Goal: Information Seeking & Learning: Learn about a topic

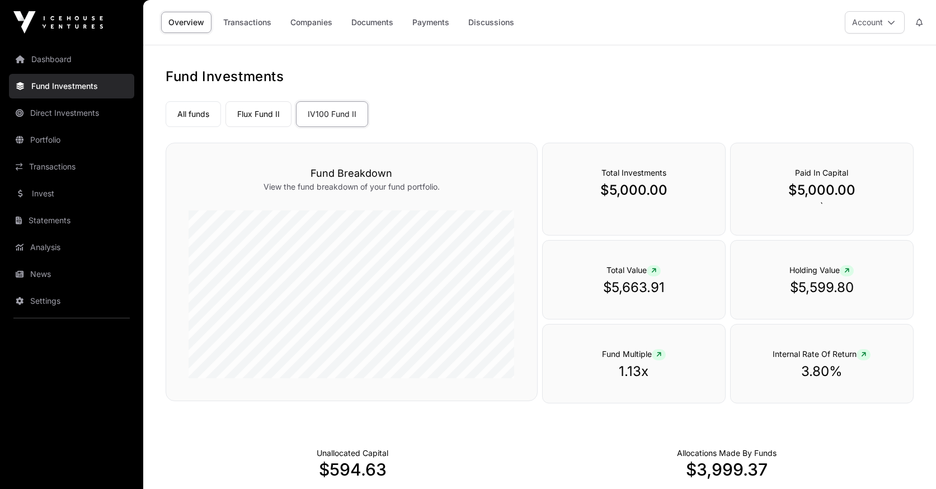
click at [27, 61] on link "Dashboard" at bounding box center [71, 59] width 125 height 25
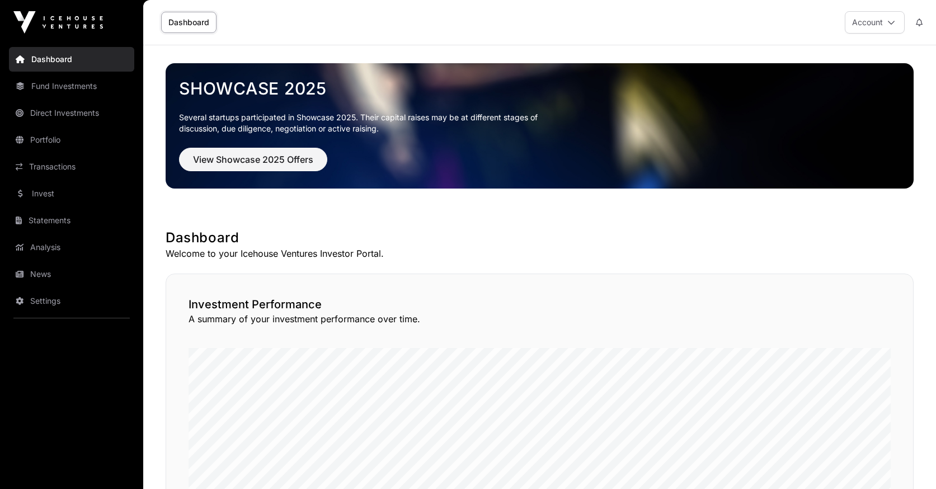
click at [48, 95] on link "Fund Investments" at bounding box center [71, 86] width 125 height 25
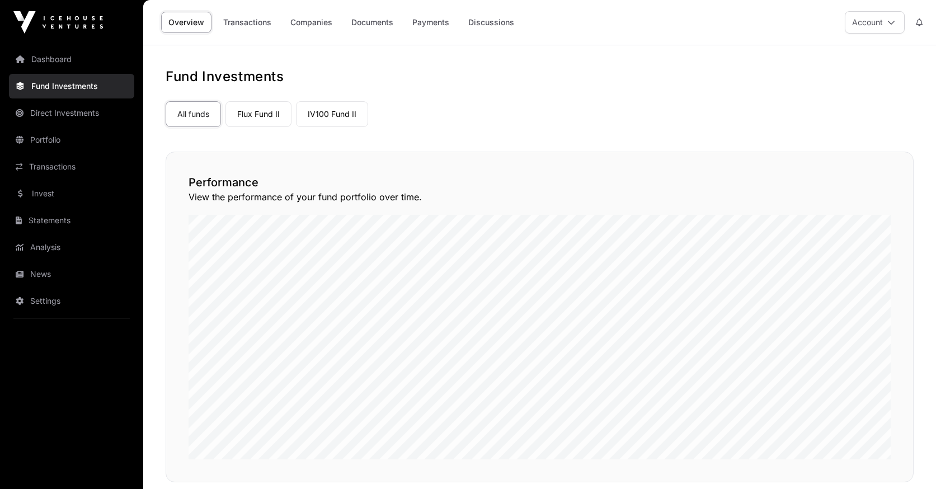
click at [243, 121] on link "Flux Fund II" at bounding box center [259, 114] width 66 height 26
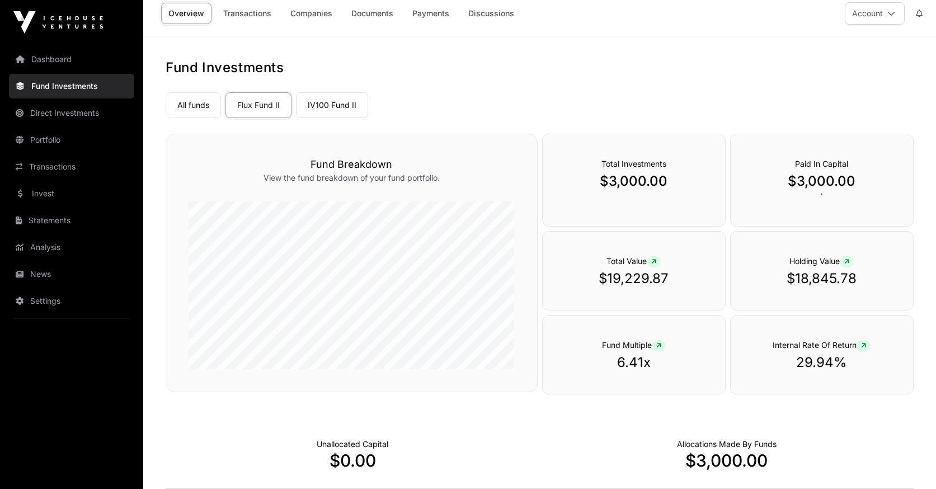
scroll to position [14, 0]
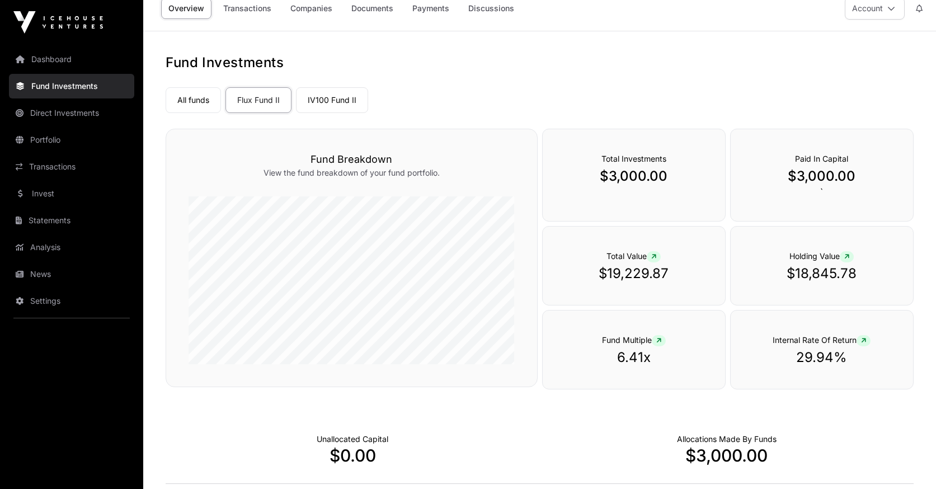
click at [325, 94] on link "IV100 Fund II" at bounding box center [332, 100] width 72 height 26
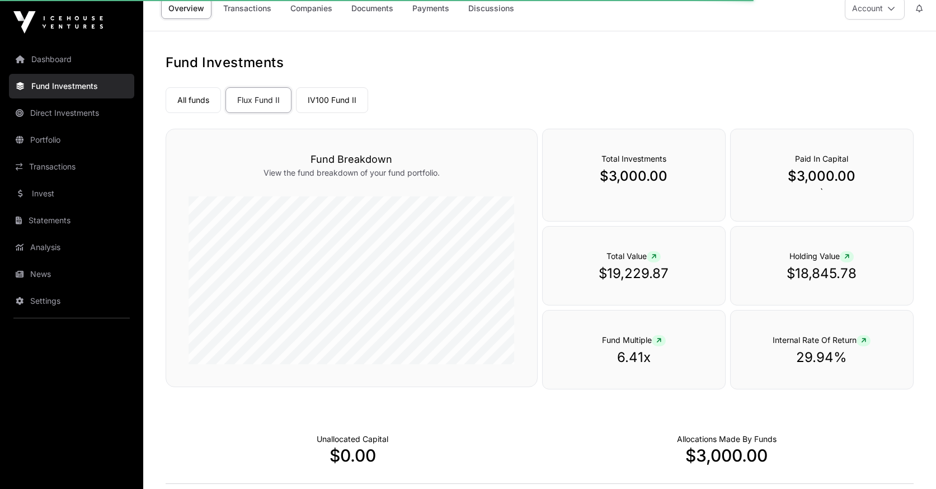
click at [336, 96] on link "IV100 Fund II" at bounding box center [332, 100] width 72 height 26
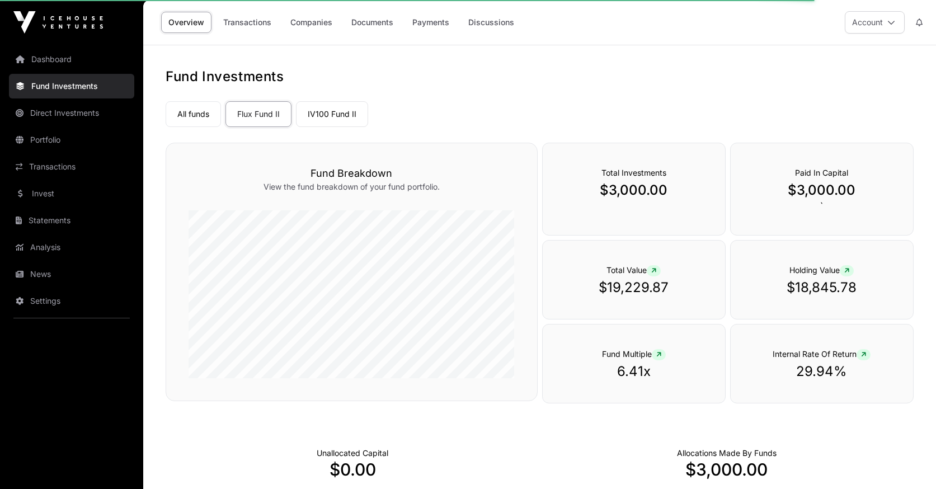
scroll to position [0, 0]
click at [318, 109] on link "IV100 Fund II" at bounding box center [332, 114] width 72 height 26
click at [241, 118] on link "Flux Fund II" at bounding box center [259, 114] width 66 height 26
click at [327, 116] on link "IV100 Fund II" at bounding box center [332, 114] width 72 height 26
click at [169, 117] on link "All funds" at bounding box center [193, 114] width 55 height 26
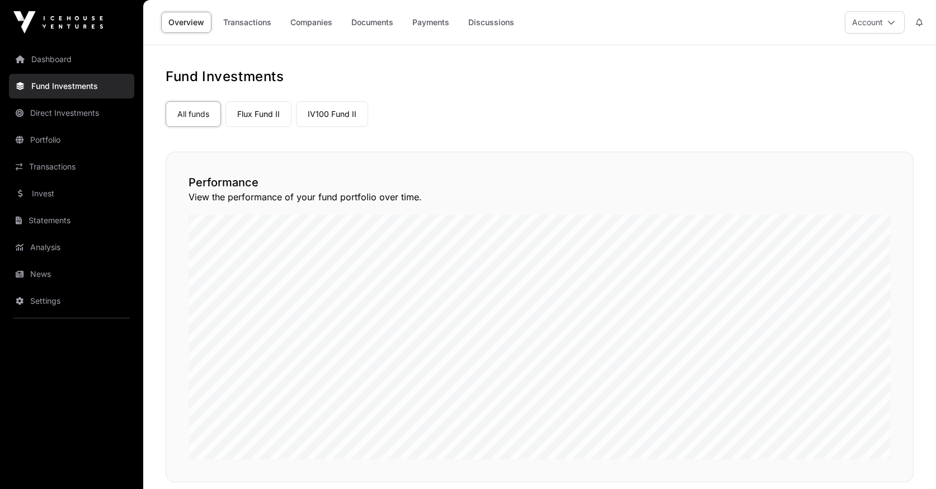
click at [340, 110] on link "IV100 Fund II" at bounding box center [332, 114] width 72 height 26
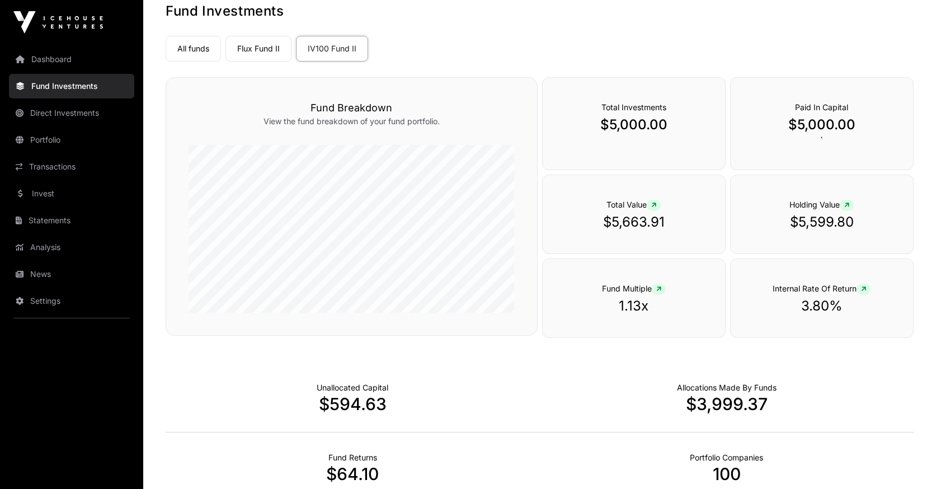
scroll to position [55, 0]
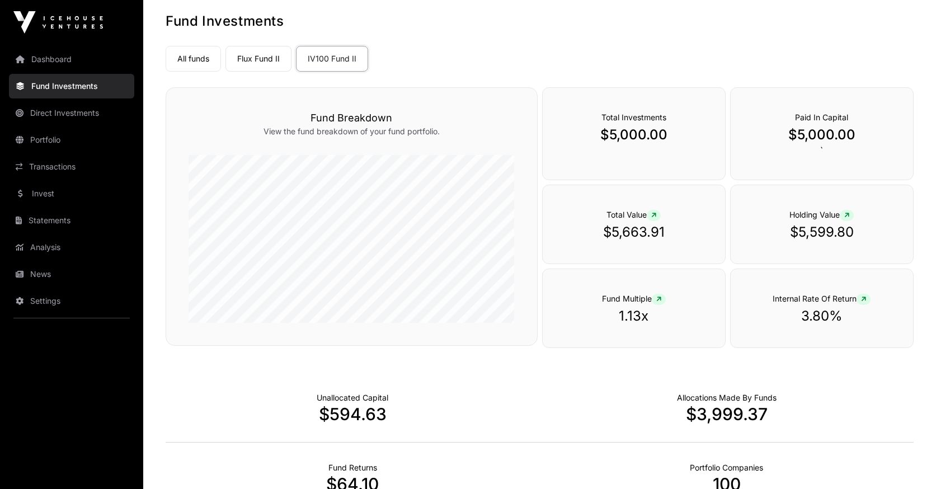
click at [257, 66] on link "Flux Fund II" at bounding box center [259, 59] width 66 height 26
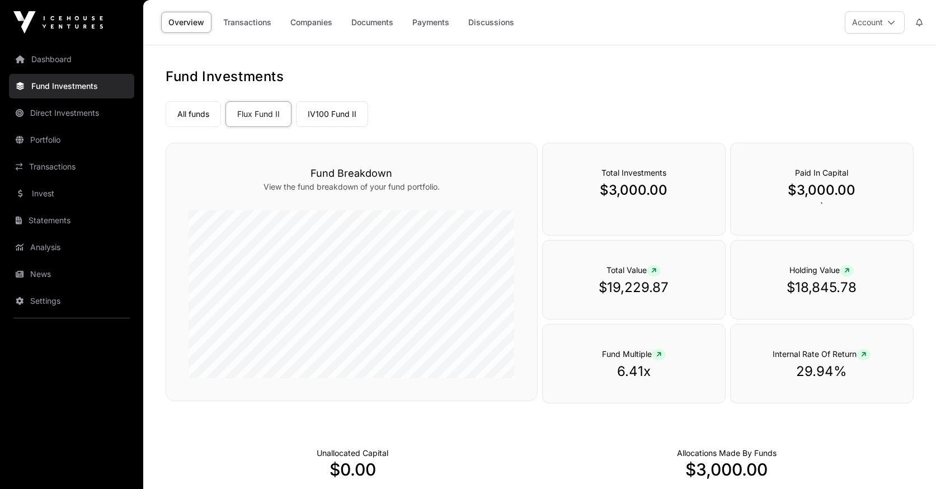
click at [327, 116] on link "IV100 Fund II" at bounding box center [332, 114] width 72 height 26
click at [69, 119] on link "Direct Investments" at bounding box center [71, 113] width 125 height 25
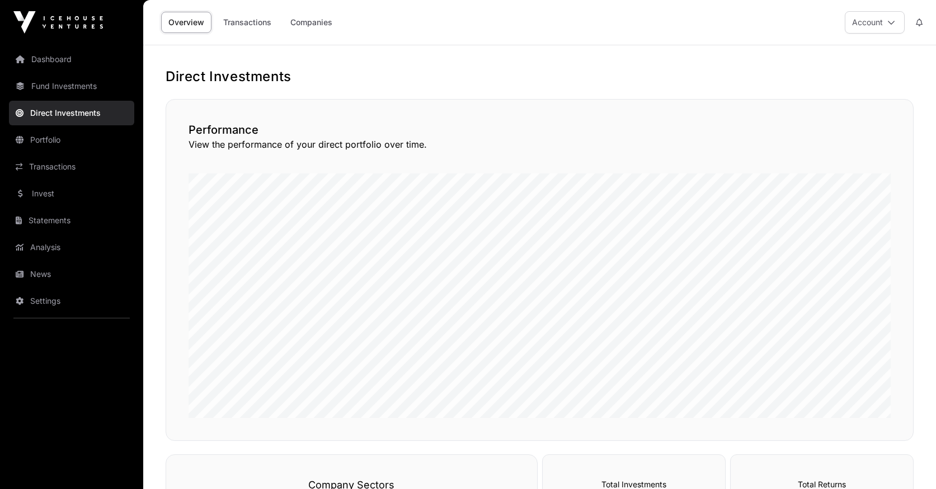
click at [306, 31] on link "Companies" at bounding box center [311, 22] width 57 height 21
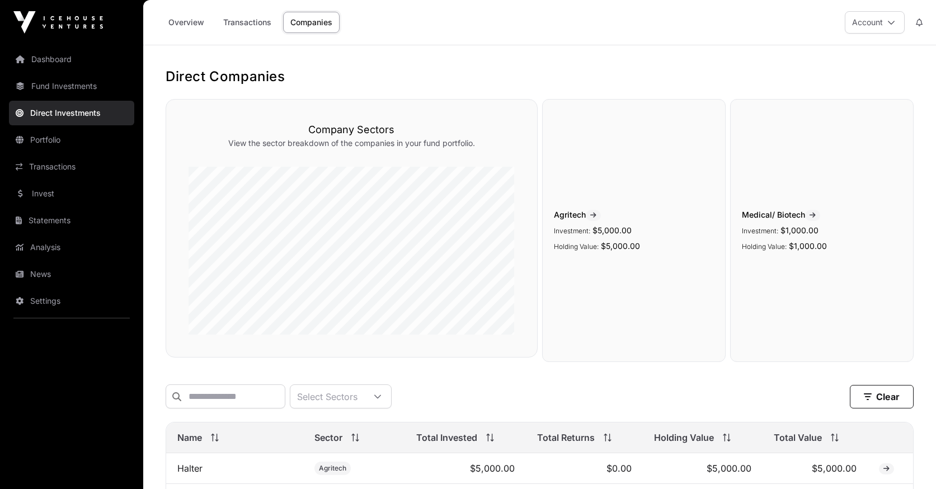
click at [46, 64] on link "Dashboard" at bounding box center [71, 59] width 125 height 25
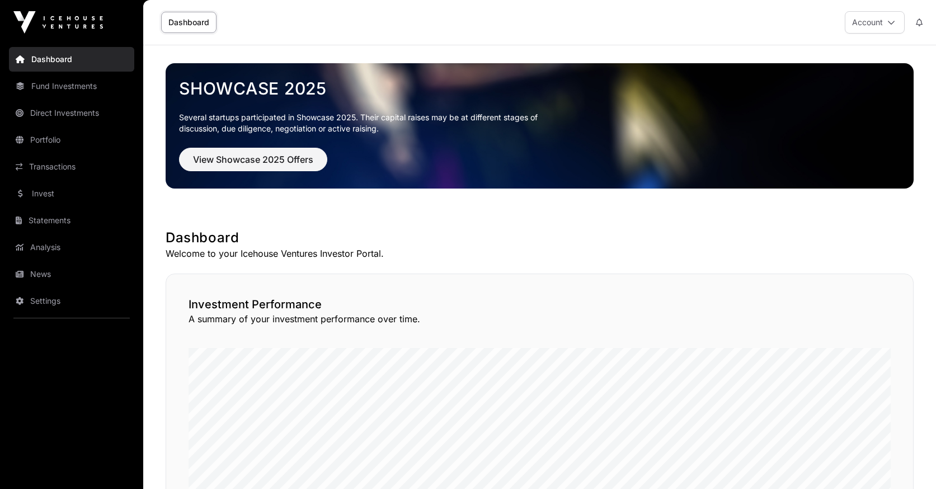
click at [242, 161] on span "View Showcase 2025 Offers" at bounding box center [253, 159] width 120 height 13
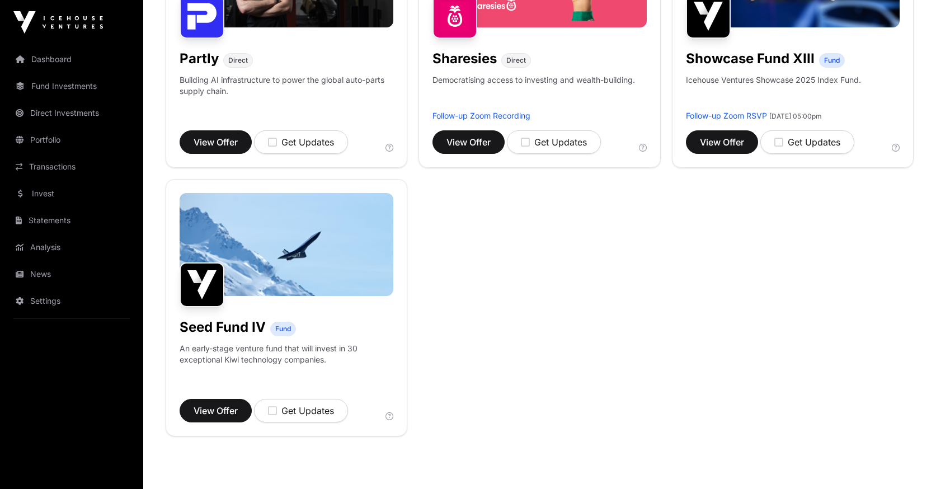
scroll to position [807, 0]
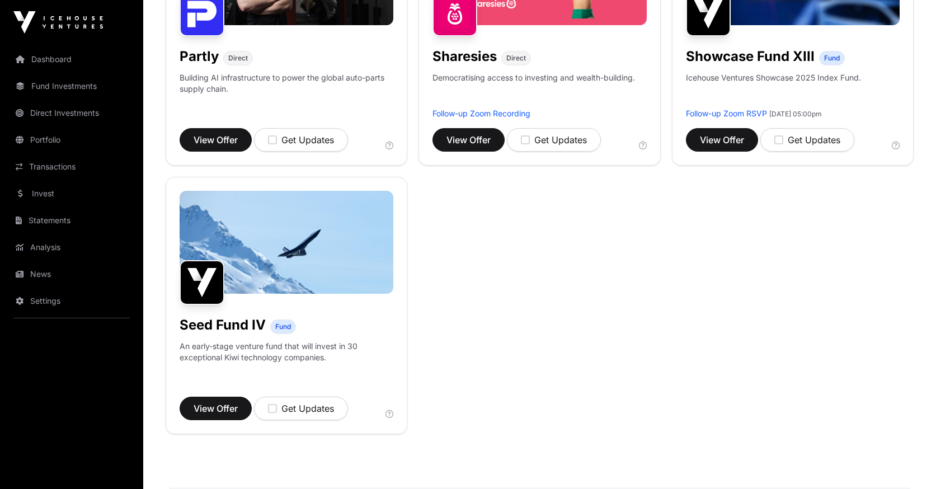
click at [214, 412] on span "View Offer" at bounding box center [216, 408] width 44 height 13
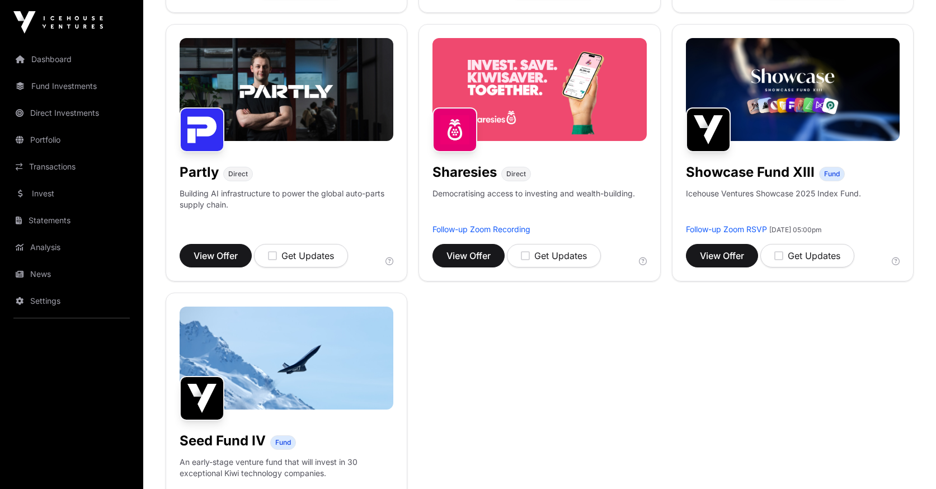
scroll to position [690, 0]
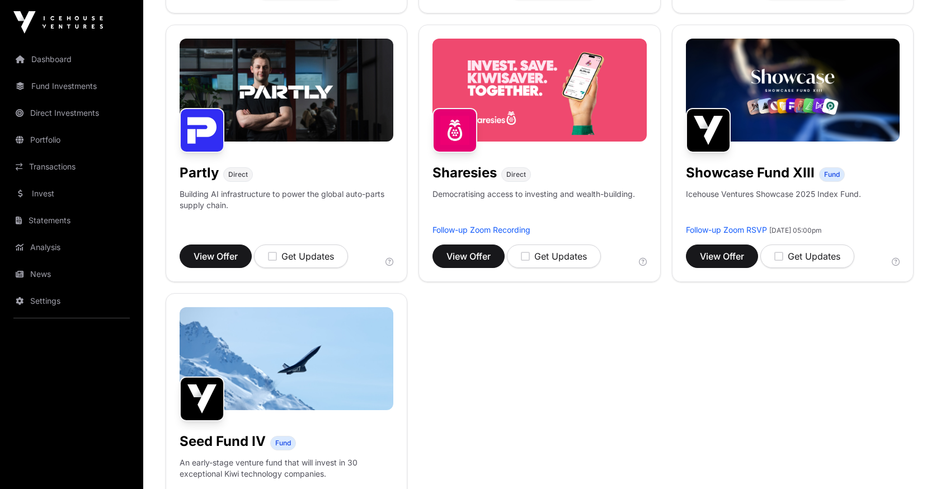
click at [719, 257] on span "View Offer" at bounding box center [722, 256] width 44 height 13
click at [475, 256] on span "View Offer" at bounding box center [469, 256] width 44 height 13
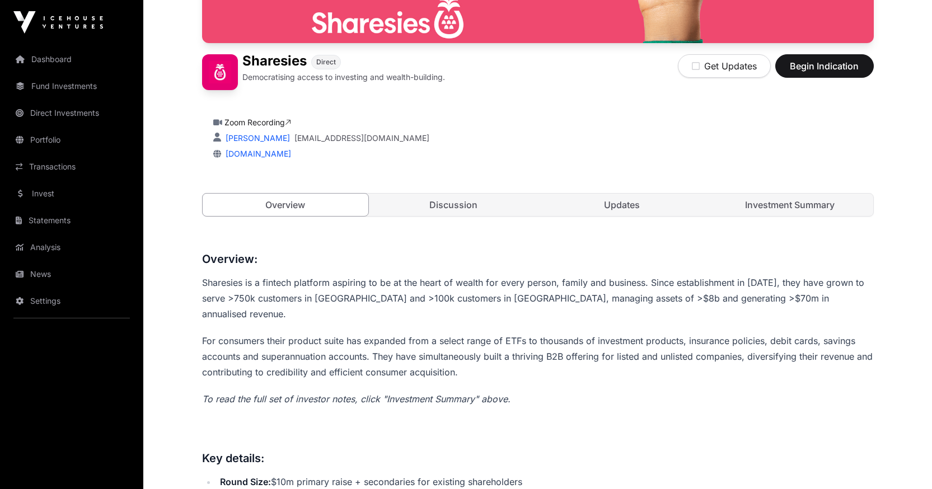
scroll to position [270, 0]
click at [841, 206] on link "Investment Summary" at bounding box center [790, 205] width 166 height 22
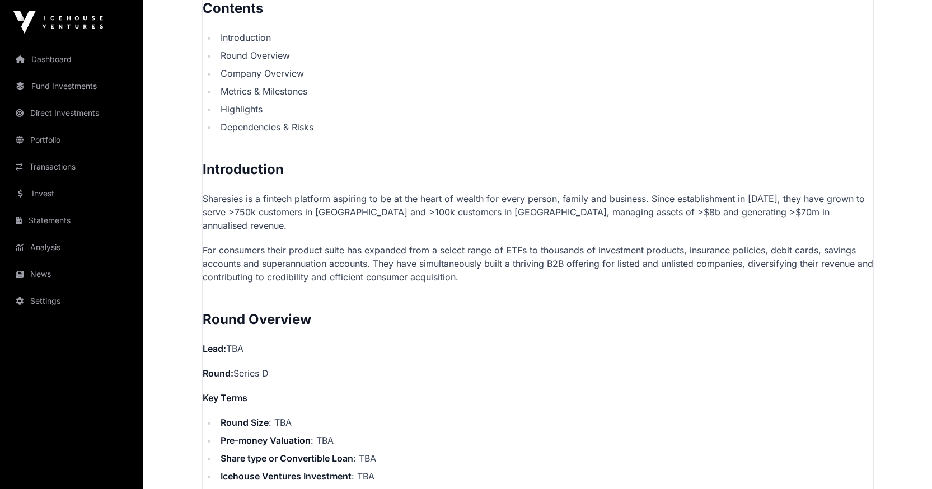
scroll to position [674, 0]
click at [659, 130] on li "Dependencies & Risks" at bounding box center [545, 126] width 656 height 13
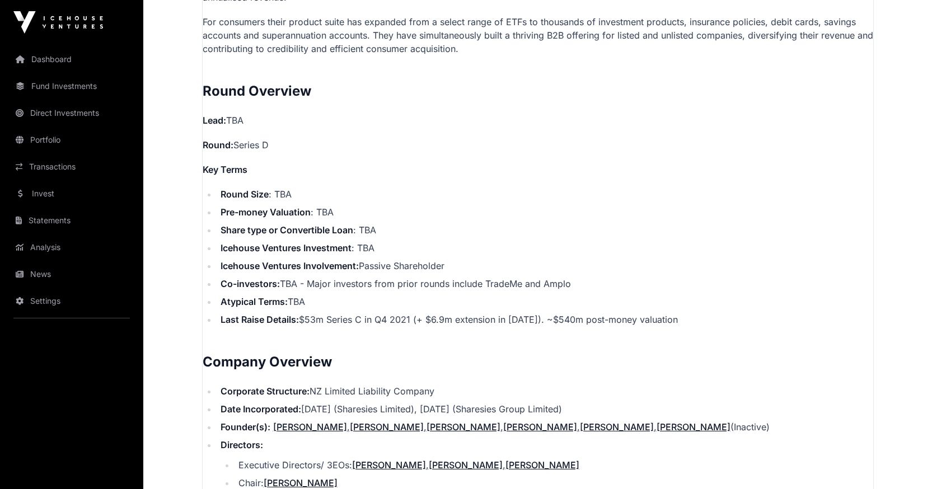
scroll to position [898, 0]
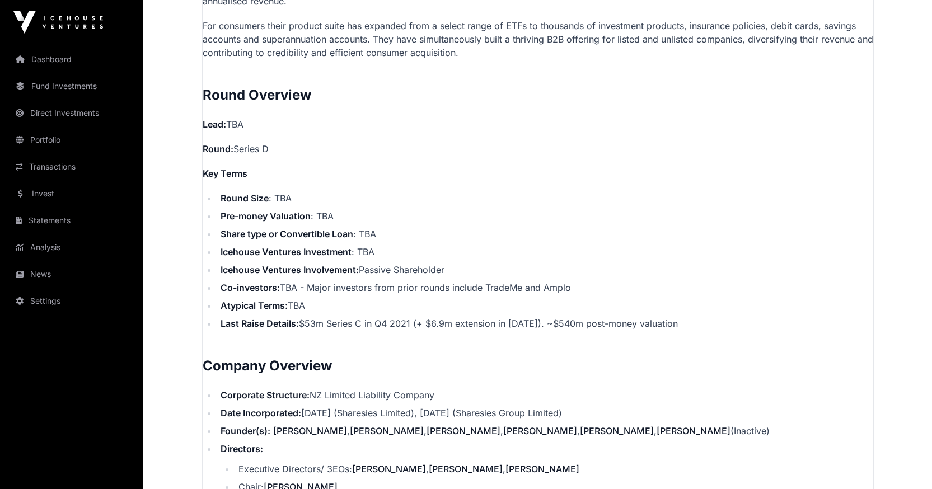
drag, startPoint x: 742, startPoint y: 312, endPoint x: 183, endPoint y: 64, distance: 610.9
copy p "Round Overview Lead: TBA Round: Series D Key Terms Round Size : TBA Pre-money V…"
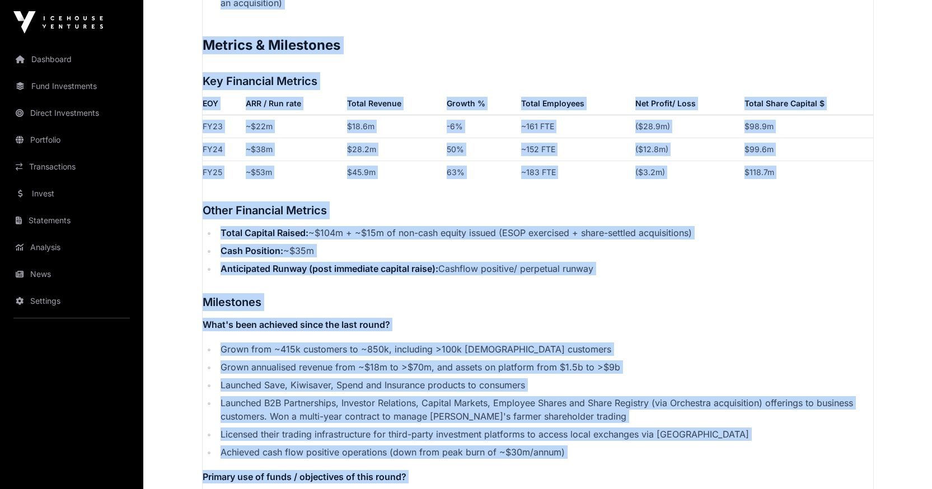
scroll to position [1915, 0]
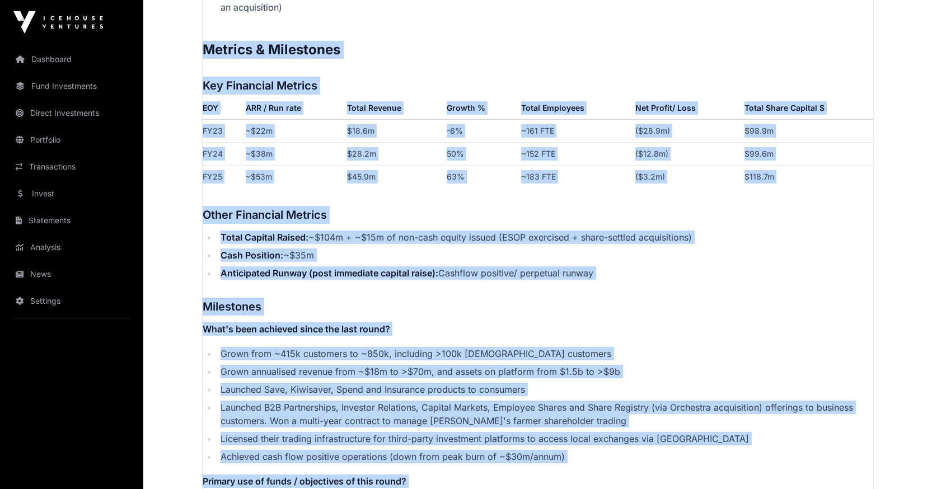
drag, startPoint x: 312, startPoint y: 411, endPoint x: 198, endPoint y: 27, distance: 400.6
copy p "Metrics & Milestones Key Financial Metrics EOY ARR / Run rate Total Revenue Gro…"
click at [554, 52] on p "Contents Introduction Round Overview Company Overview Metrics & Milestones High…" at bounding box center [538, 0] width 671 height 2485
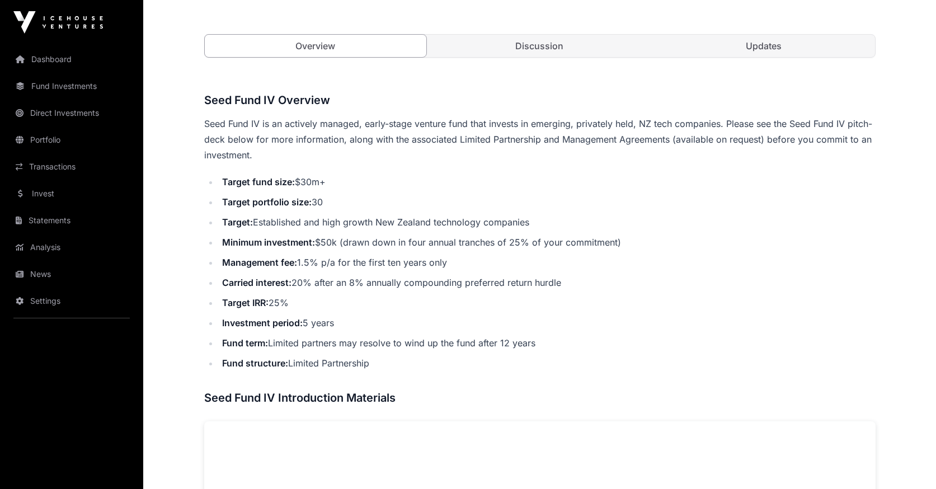
scroll to position [407, 0]
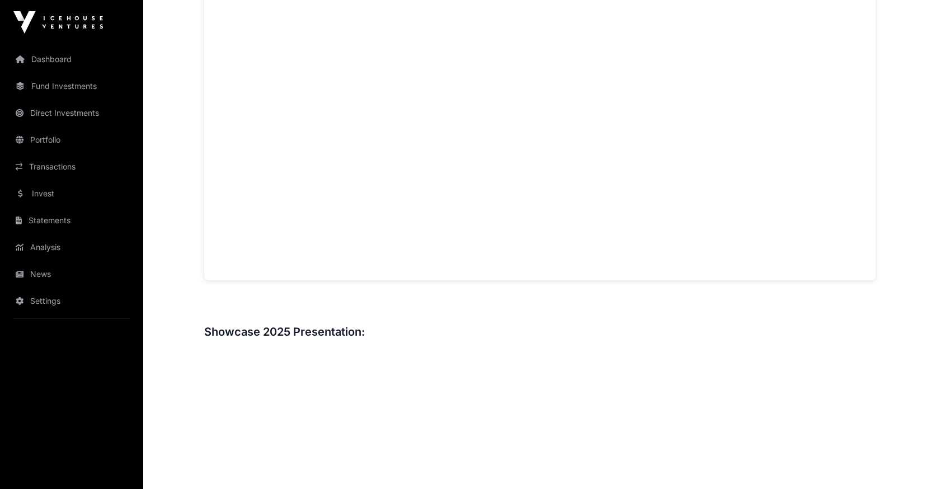
scroll to position [826, 0]
click at [53, 59] on link "Dashboard" at bounding box center [71, 59] width 125 height 25
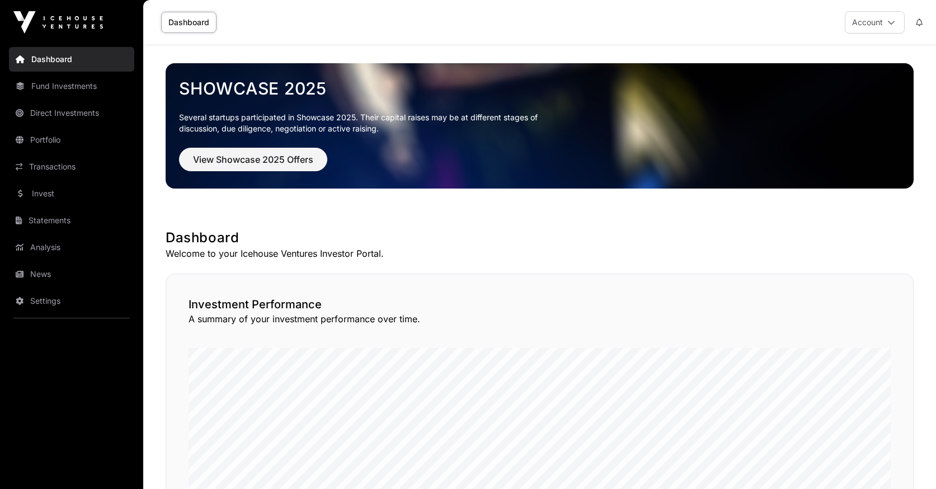
click at [41, 18] on img at bounding box center [58, 22] width 90 height 22
